Goal: Book appointment/travel/reservation

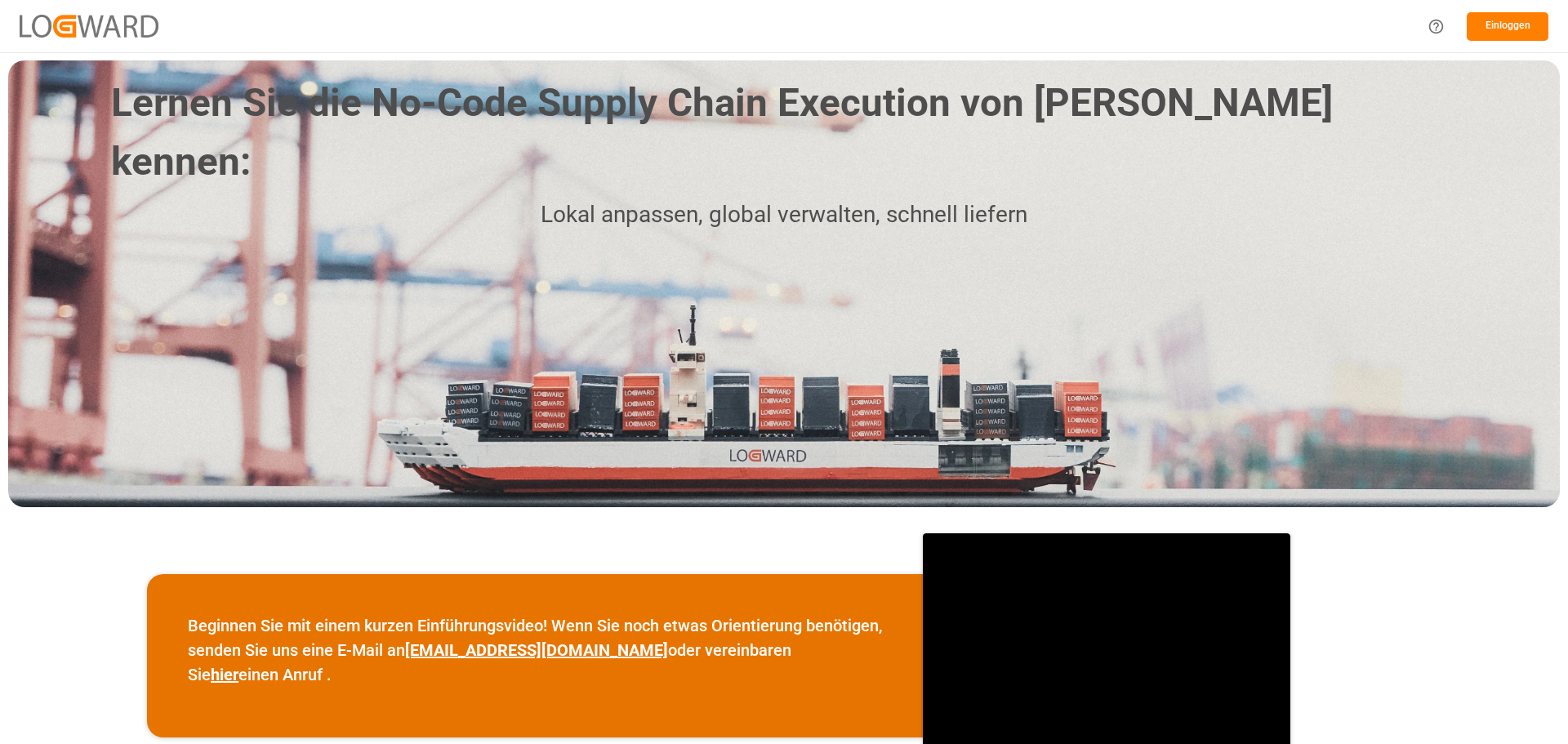
click at [975, 32] on div "Einloggen" at bounding box center [784, 26] width 1568 height 52
click at [1512, 30] on font "Einloggen" at bounding box center [1508, 25] width 45 height 12
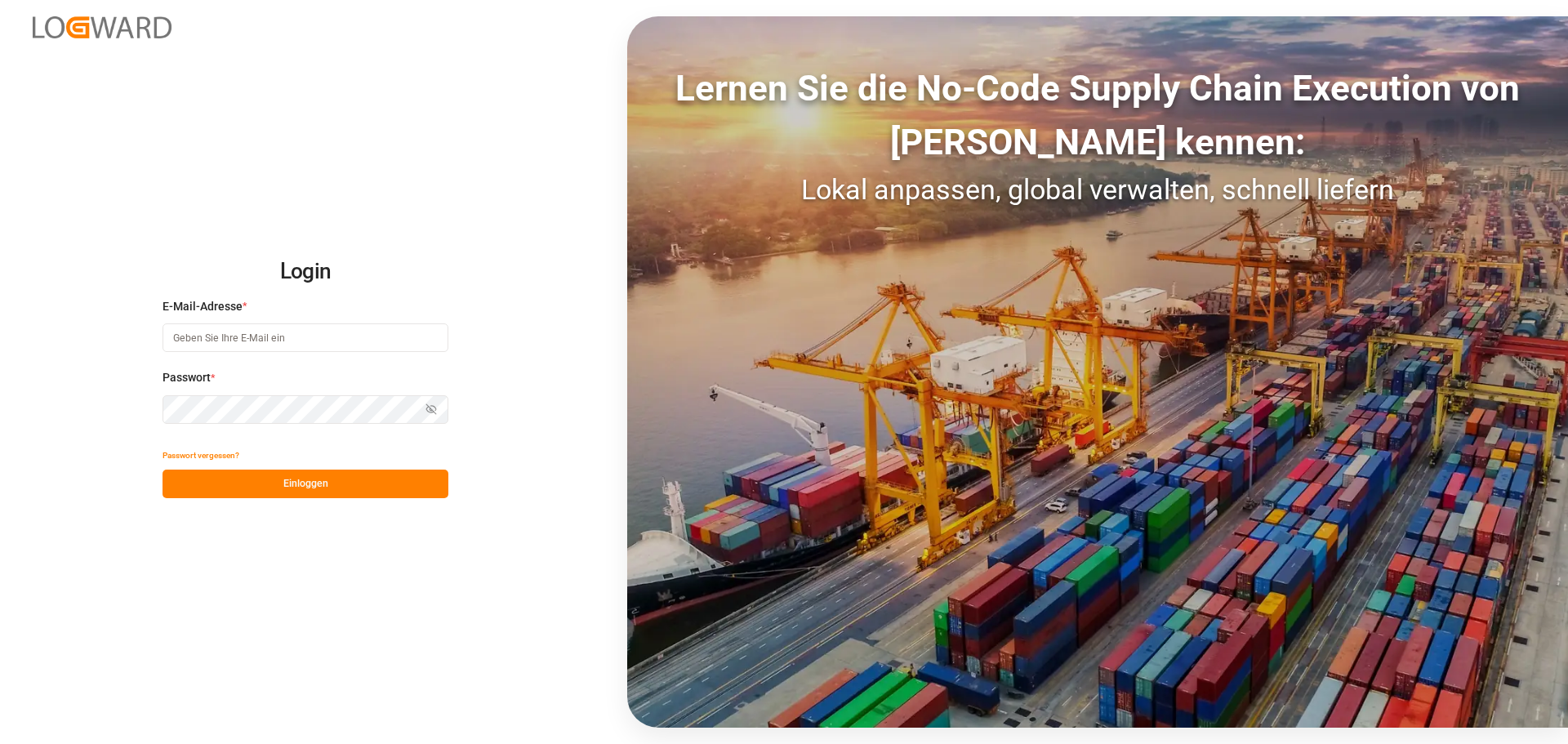
click at [236, 344] on input at bounding box center [305, 338] width 285 height 29
type input "[PERSON_NAME][EMAIL_ADDRESS][DOMAIN_NAME]"
click at [387, 485] on button "Einloggen" at bounding box center [305, 484] width 285 height 29
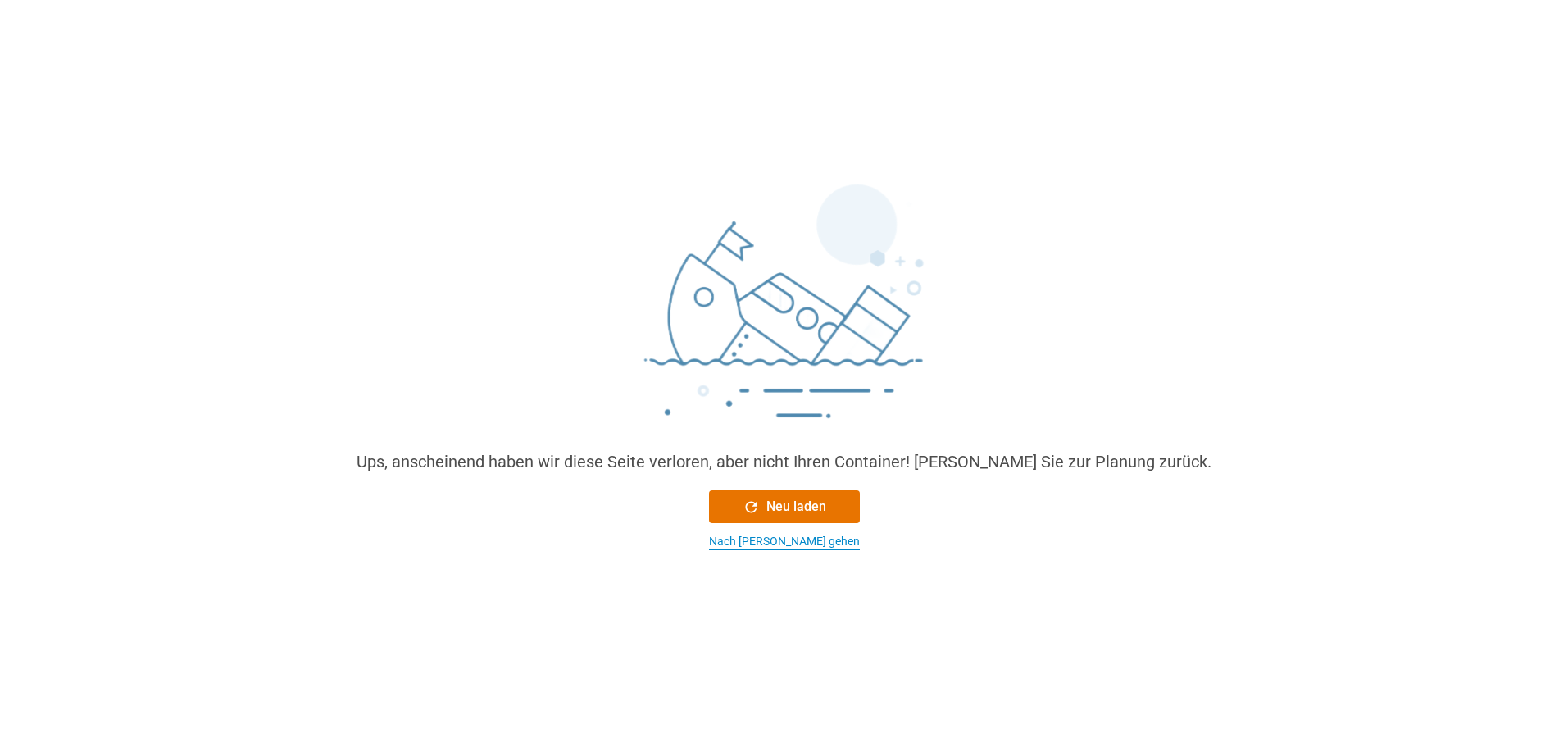
click at [777, 542] on font "Nach [PERSON_NAME] gehen" at bounding box center [784, 541] width 150 height 13
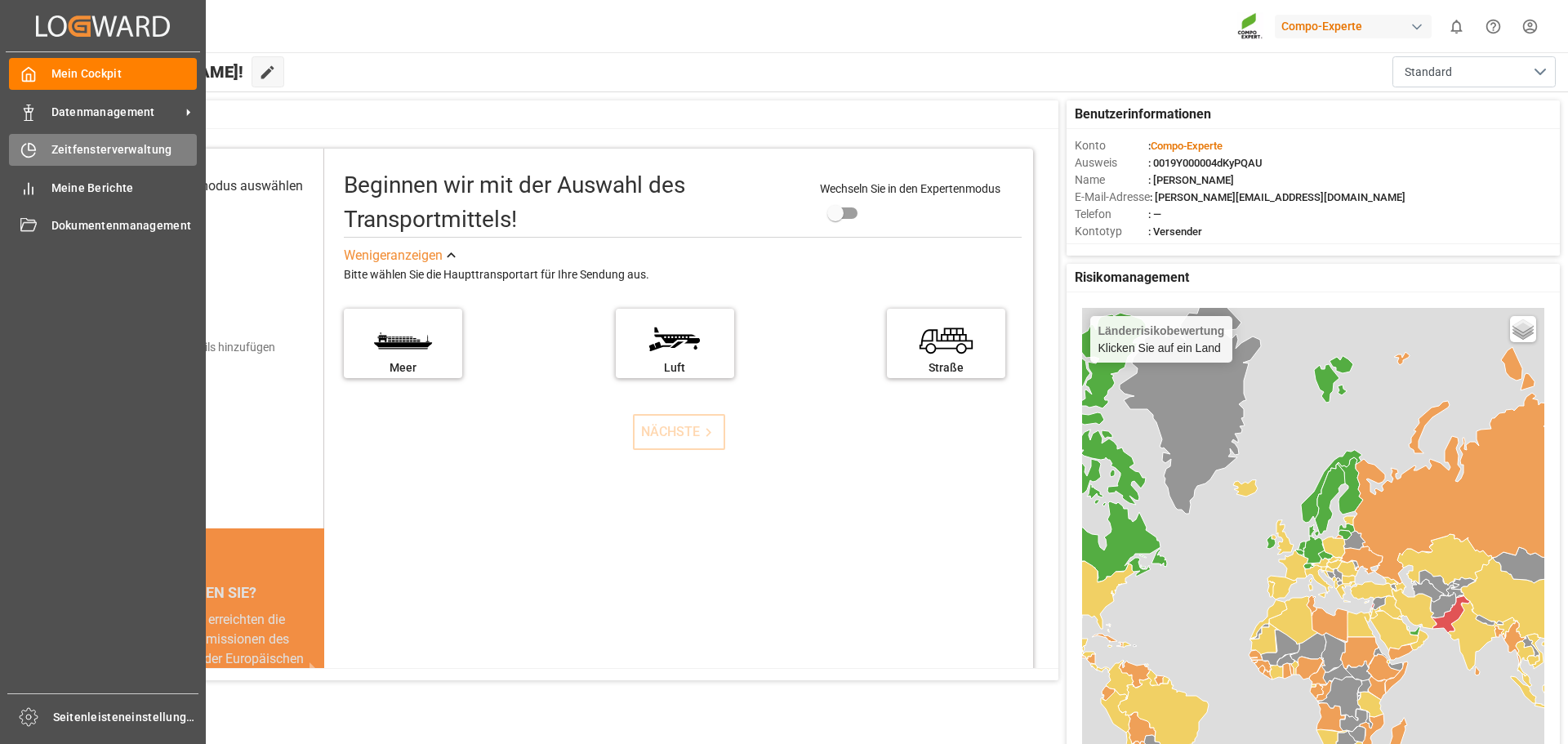
click at [92, 147] on font "Zeitfensterverwaltung" at bounding box center [112, 149] width 121 height 13
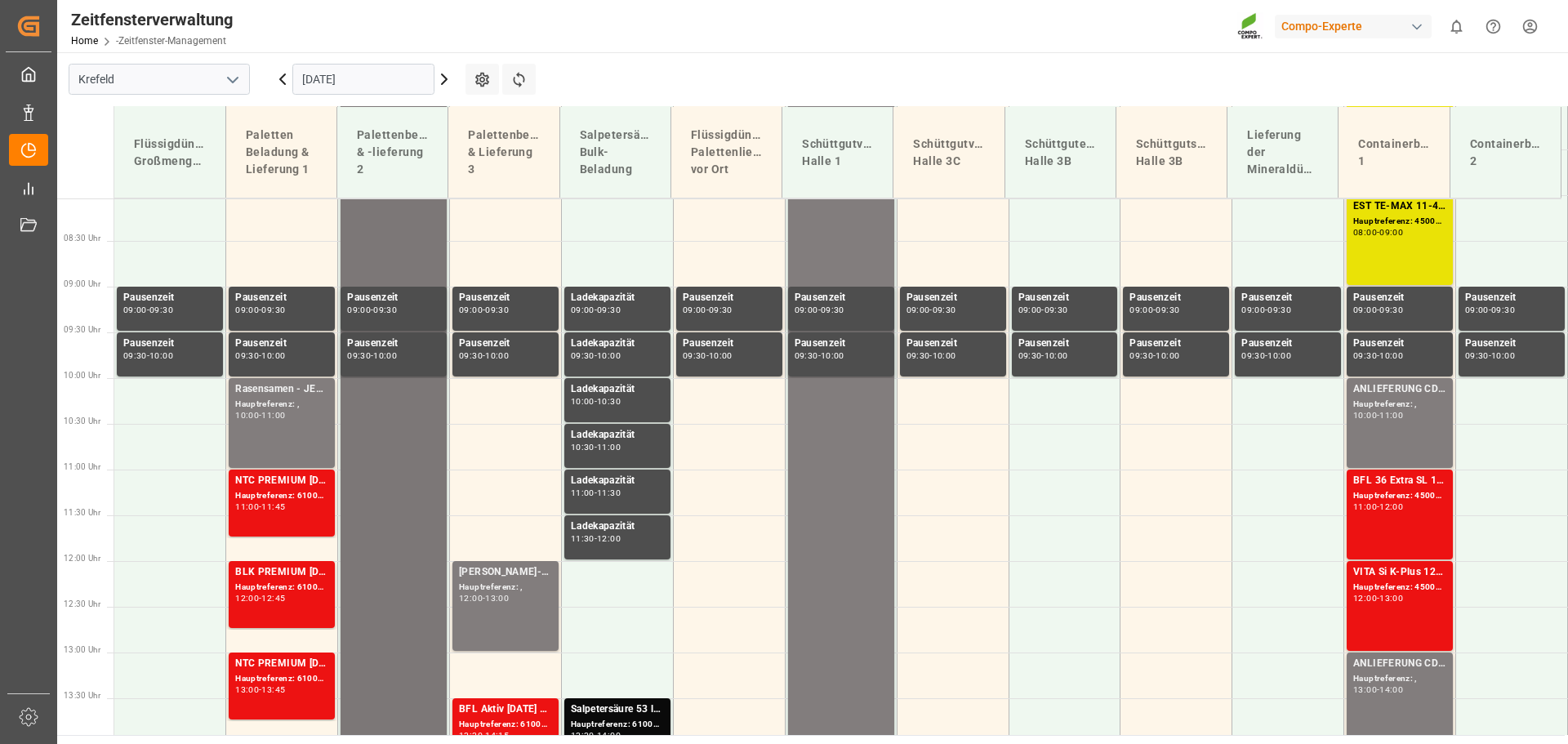
scroll to position [772, 0]
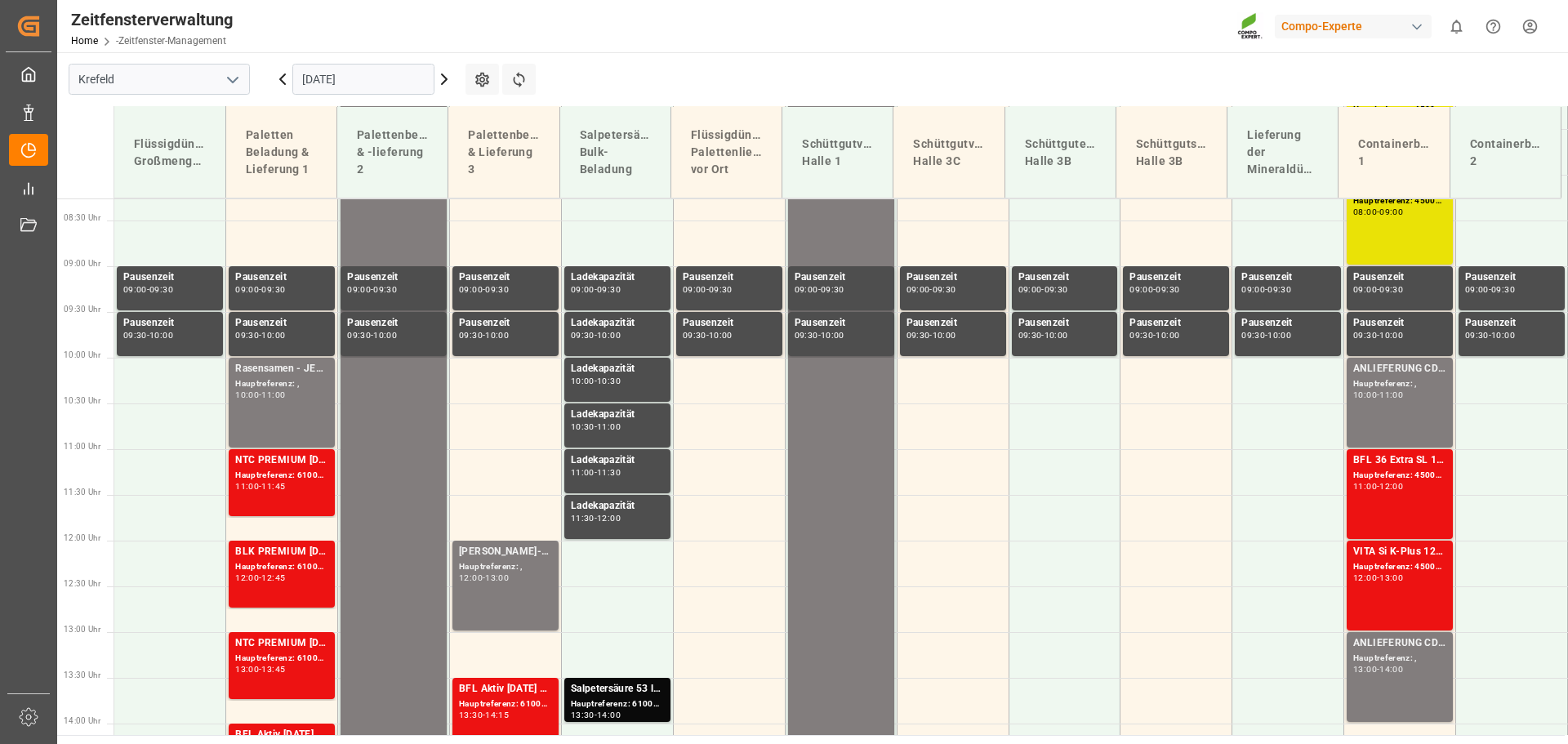
click at [443, 79] on icon at bounding box center [444, 79] width 20 height 20
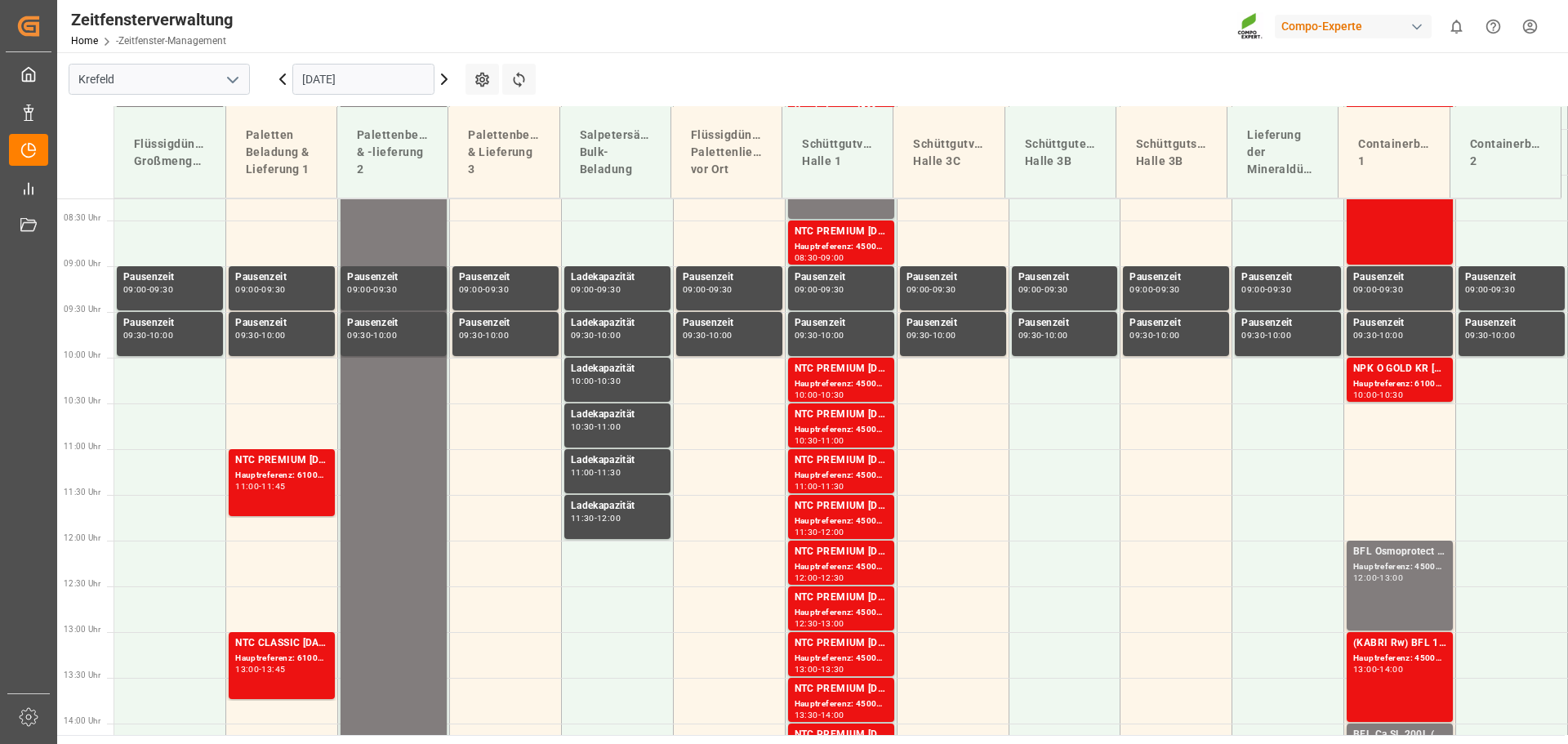
click at [443, 79] on icon at bounding box center [444, 79] width 20 height 20
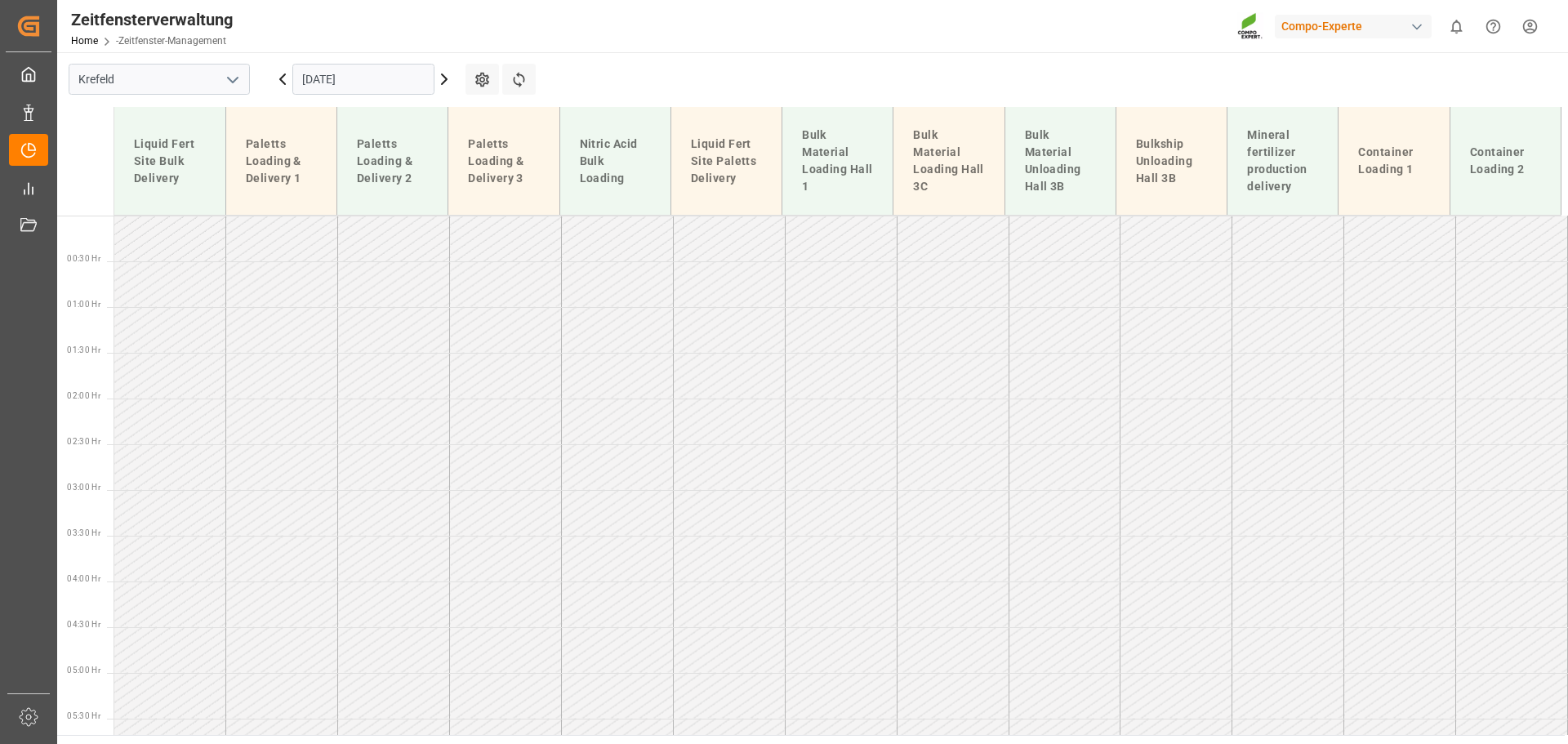
scroll to position [636, 0]
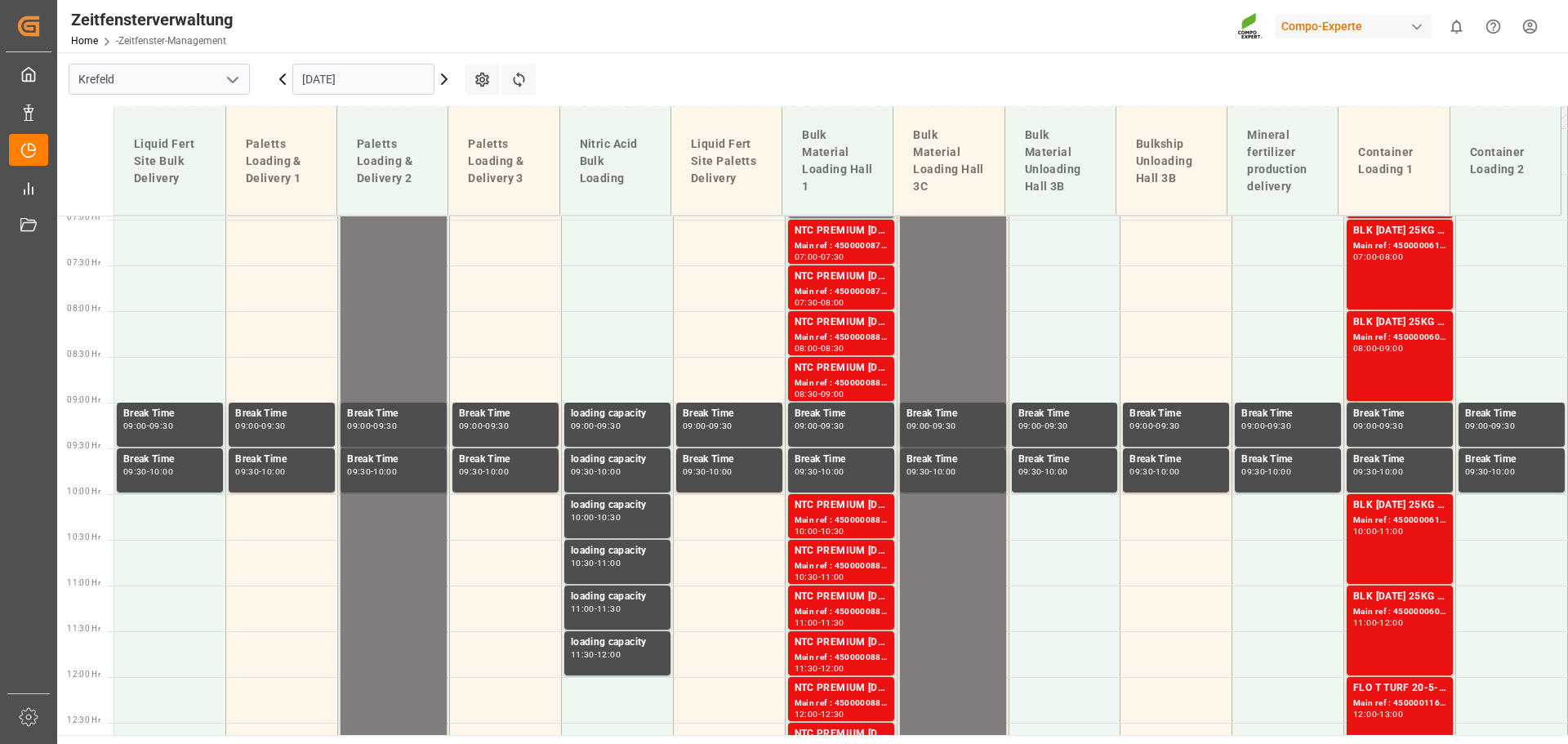
click at [443, 79] on icon at bounding box center [444, 79] width 20 height 20
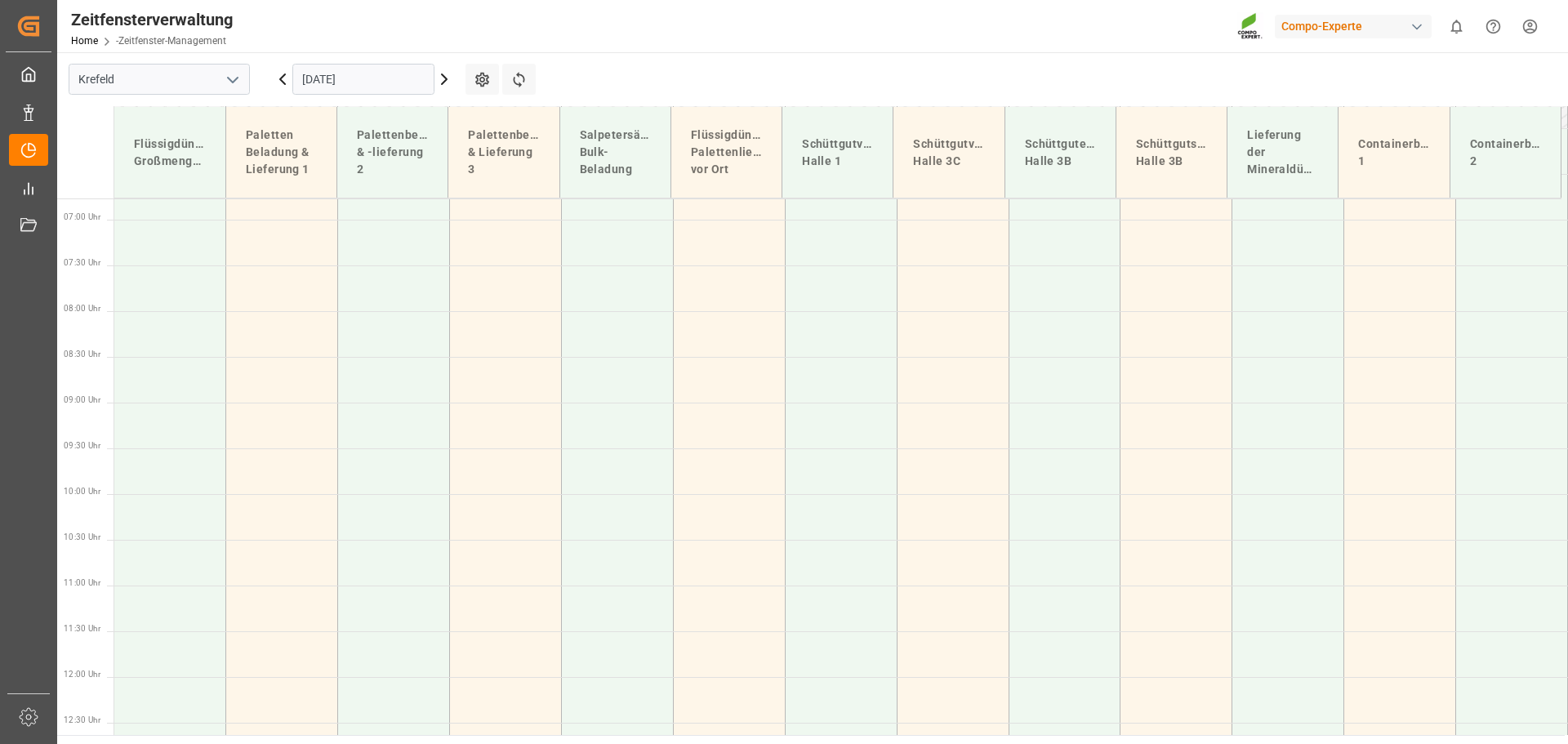
scroll to position [0, 0]
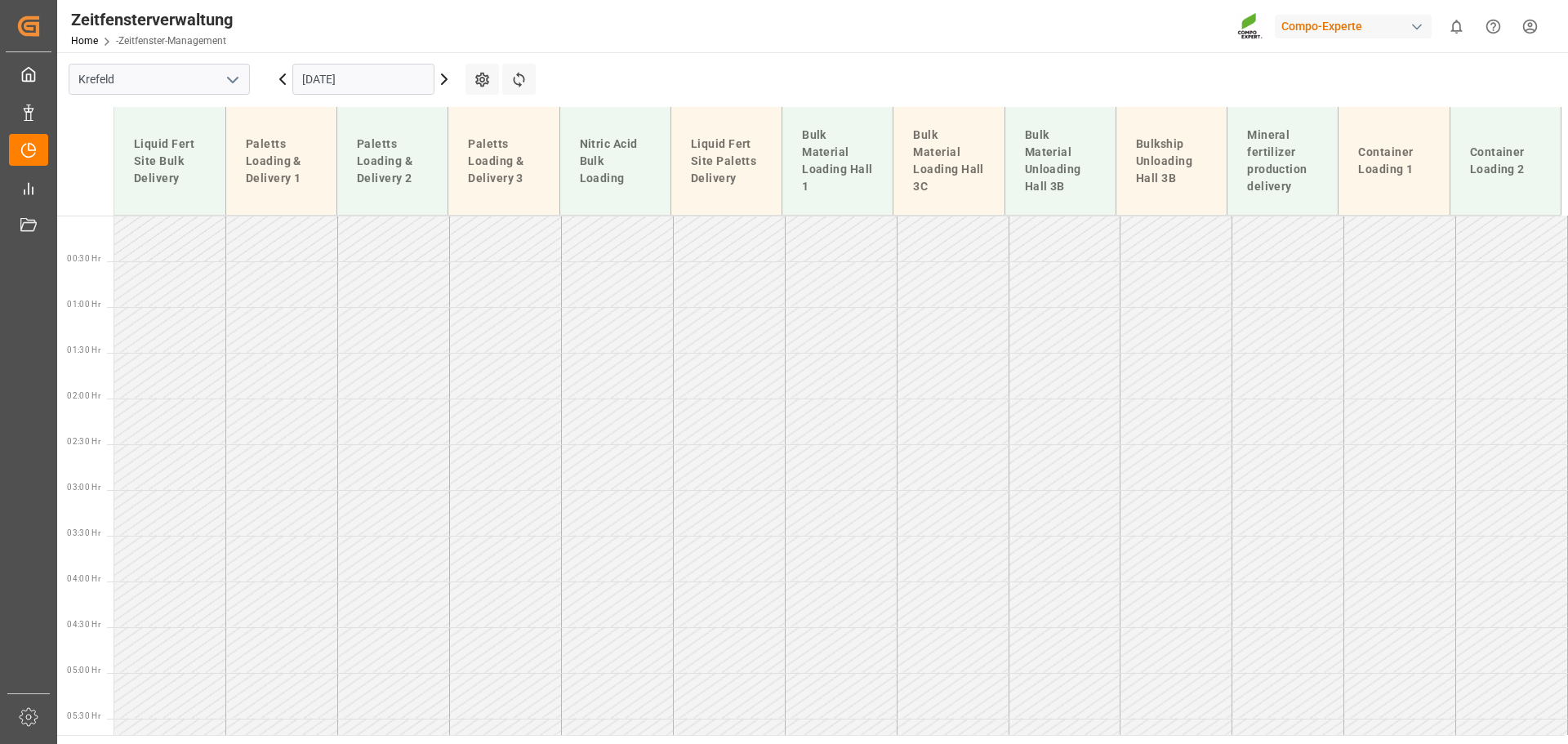
click at [443, 79] on icon at bounding box center [444, 79] width 20 height 20
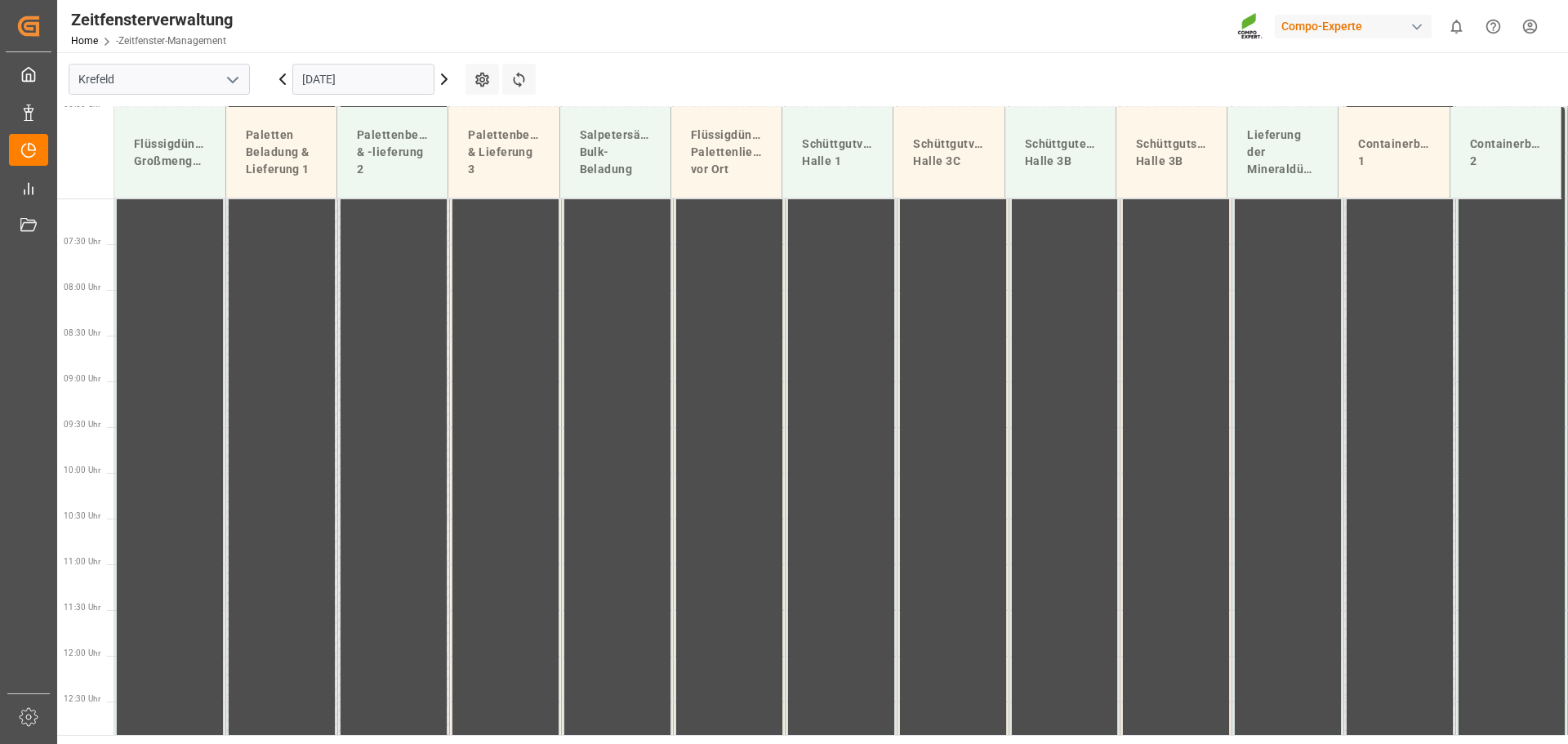
scroll to position [771, 0]
click at [443, 79] on icon at bounding box center [444, 79] width 20 height 20
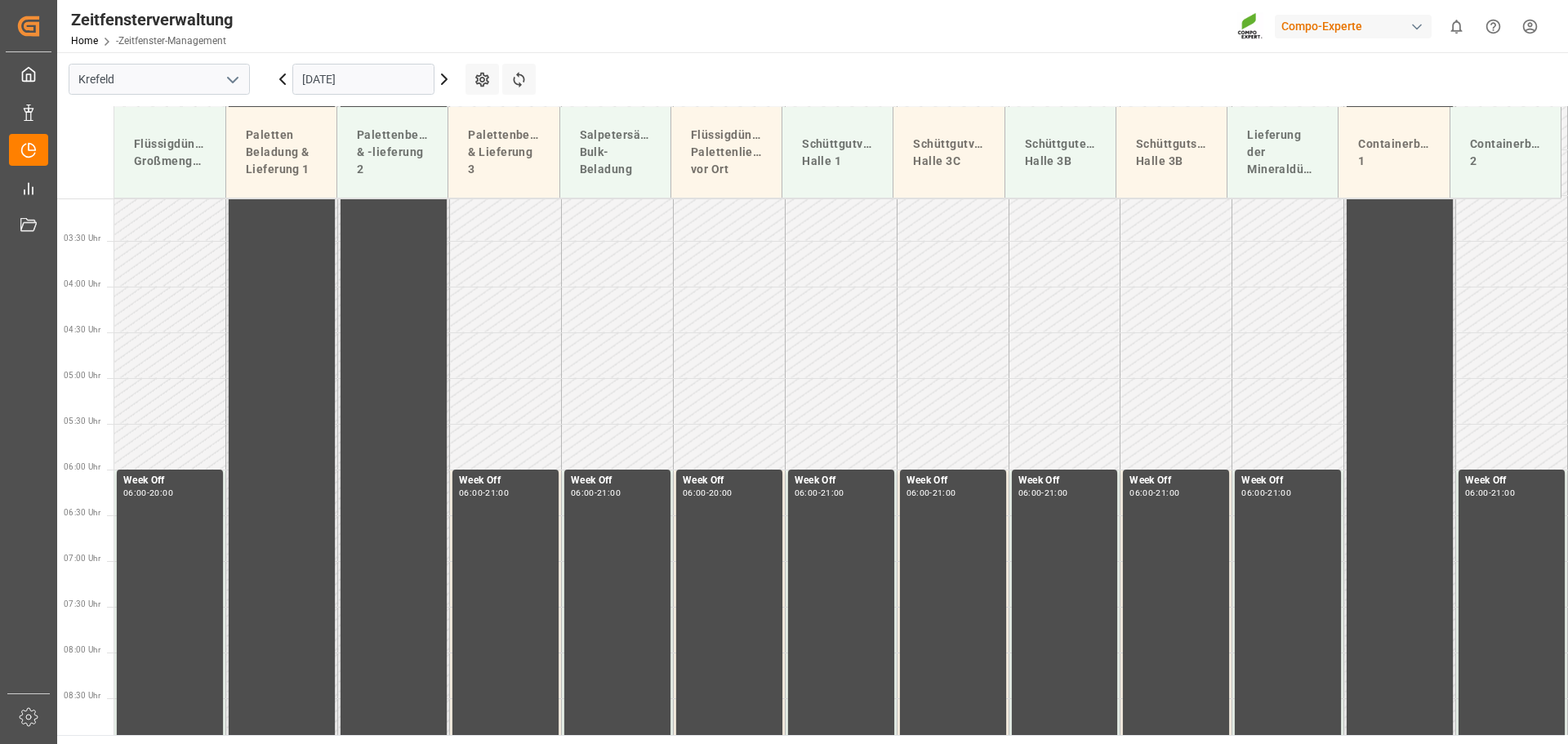
click at [443, 79] on icon at bounding box center [444, 79] width 20 height 20
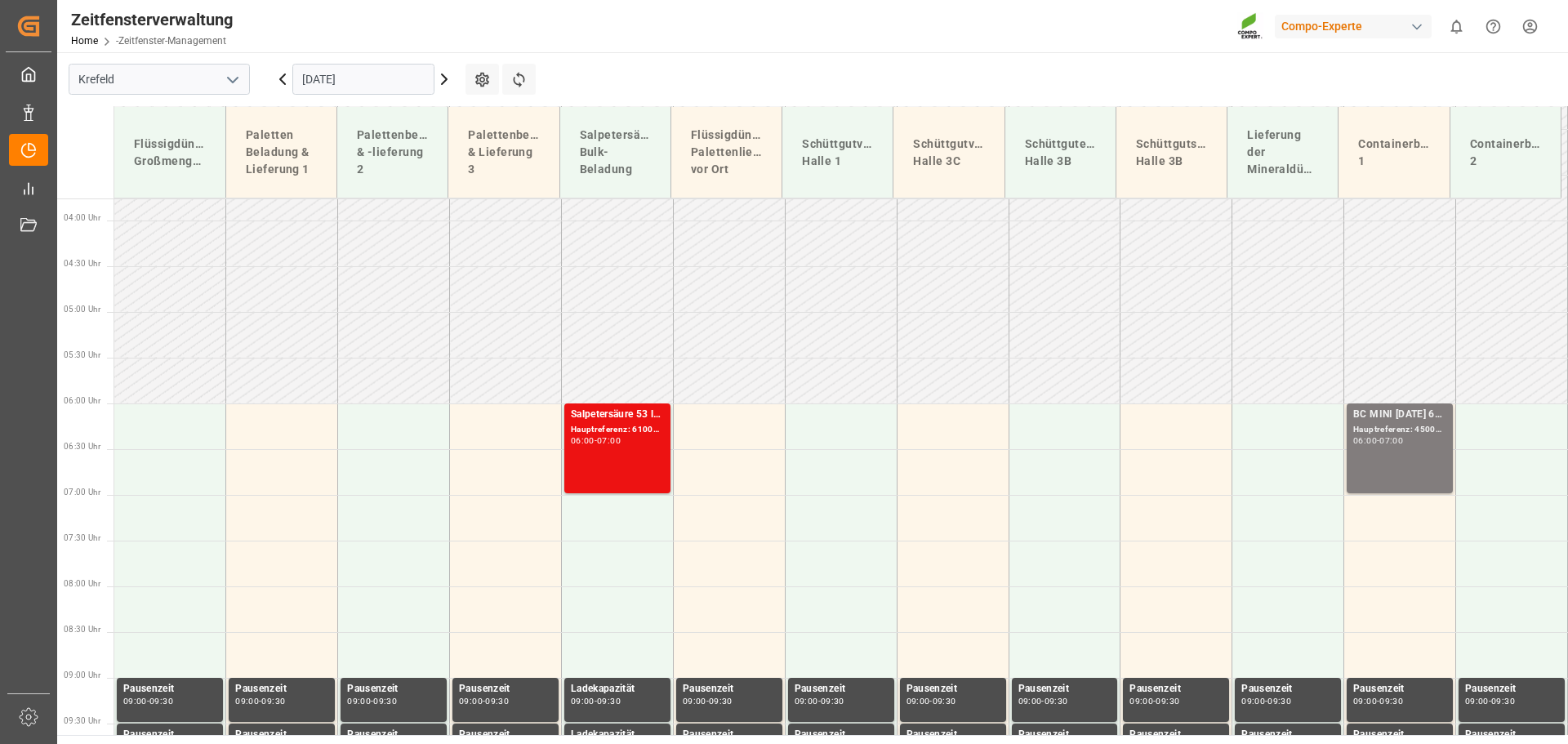
click at [443, 79] on icon at bounding box center [444, 79] width 20 height 20
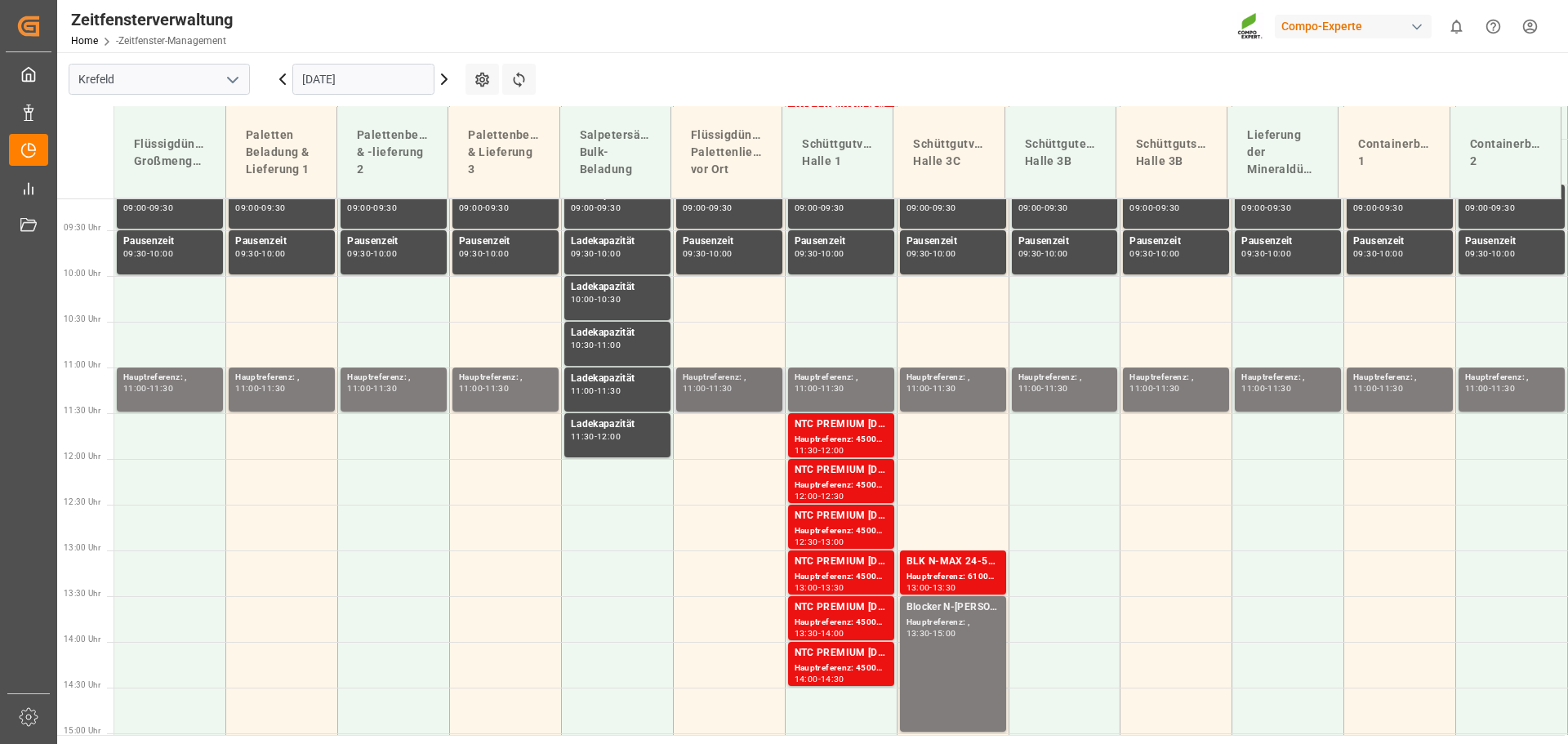
scroll to position [935, 0]
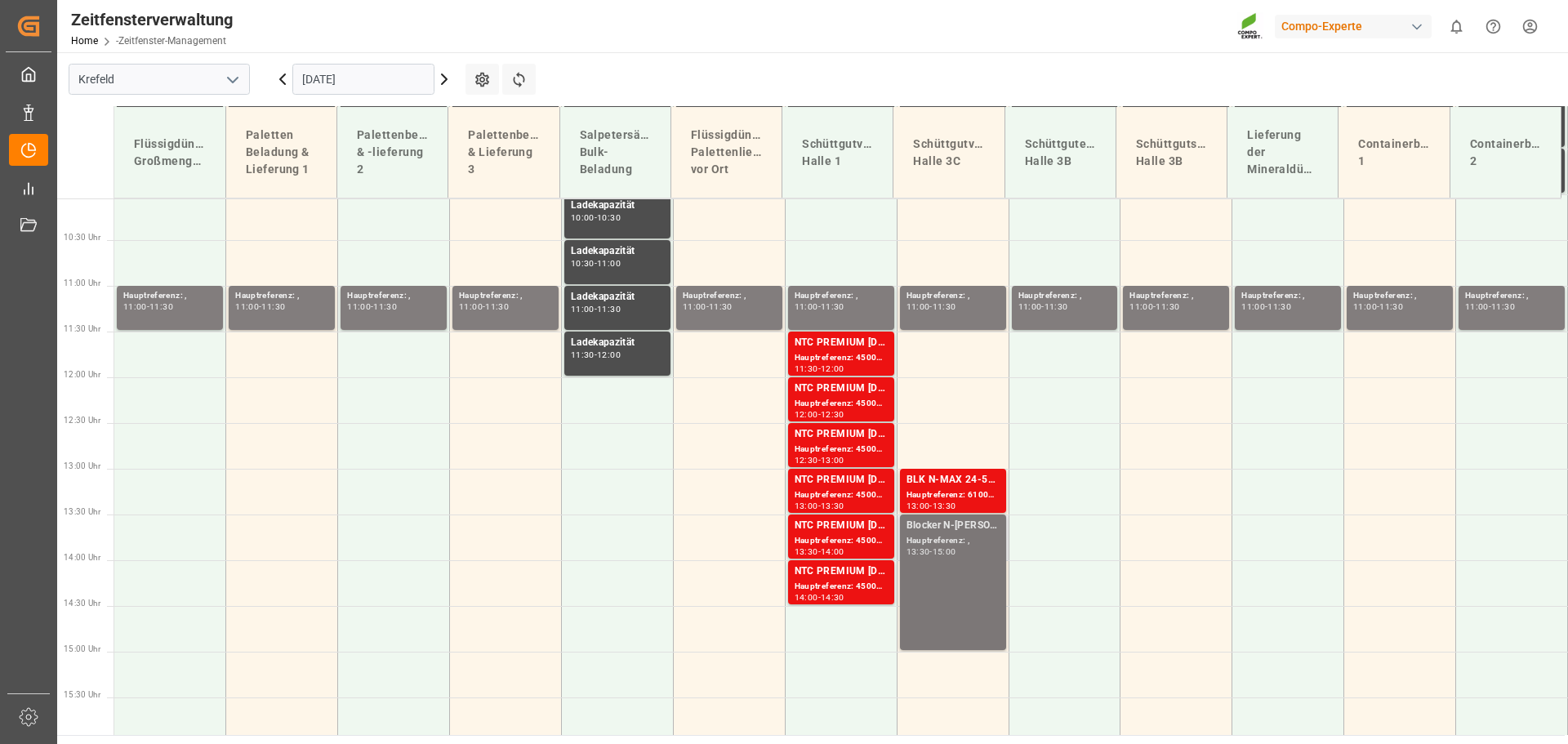
click at [957, 526] on font "Blocker N-[PERSON_NAME]" at bounding box center [970, 525] width 126 height 12
click at [947, 497] on font "Hauptreferenz: 6100001871, 2000001462" at bounding box center [991, 494] width 169 height 9
click at [387, 78] on input "[DATE]" at bounding box center [363, 79] width 142 height 31
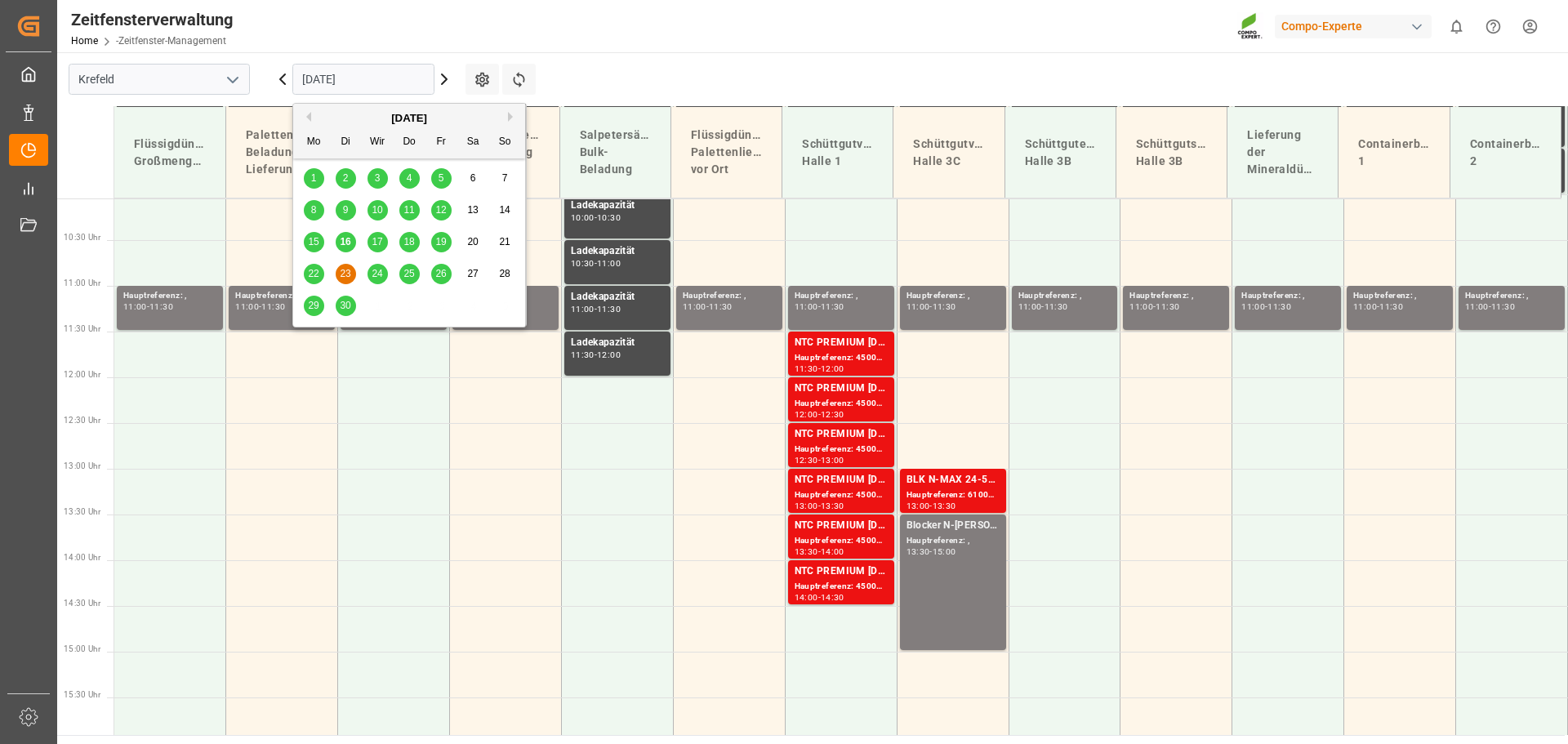
click at [349, 241] on font "16" at bounding box center [345, 241] width 11 height 12
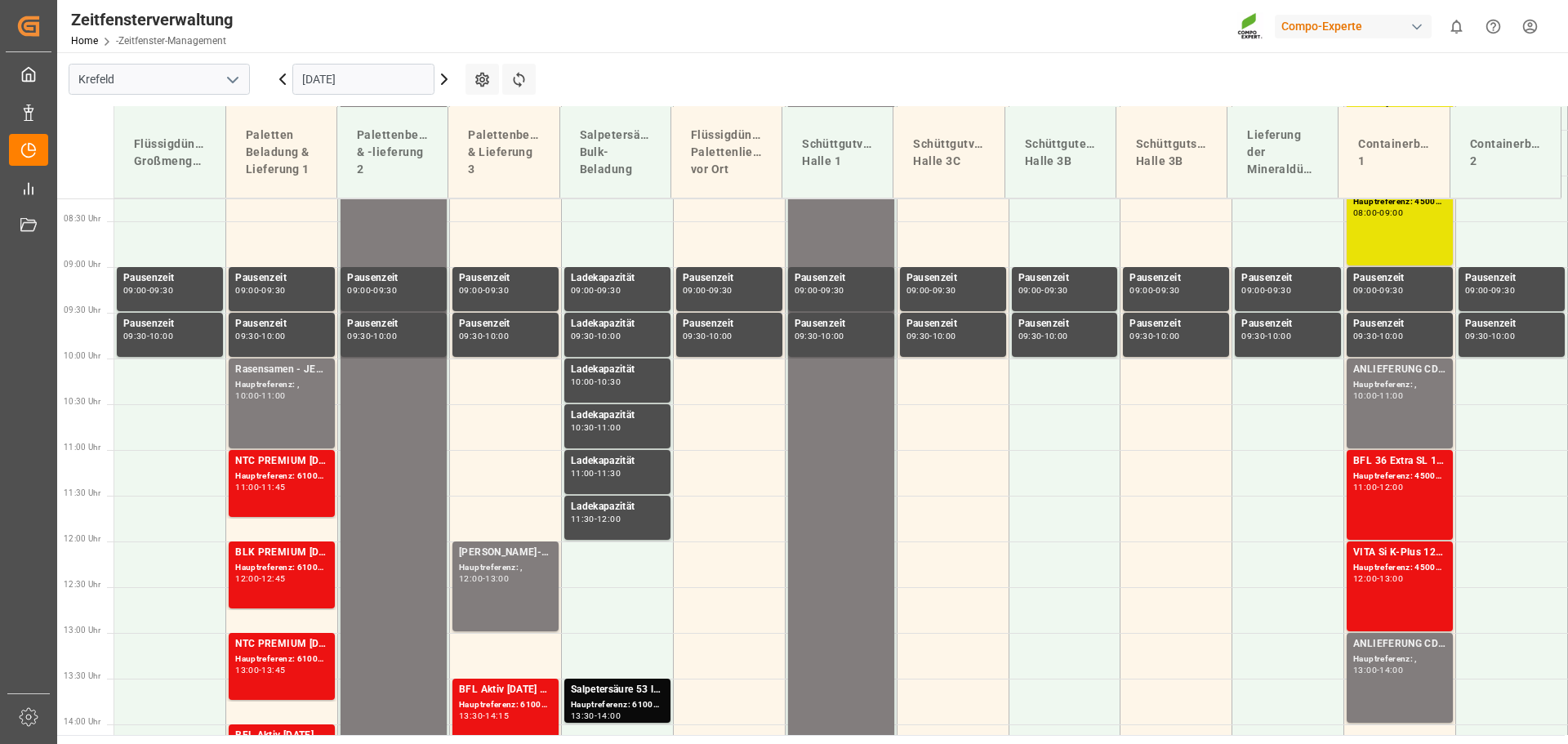
scroll to position [772, 0]
